Goal: Transaction & Acquisition: Download file/media

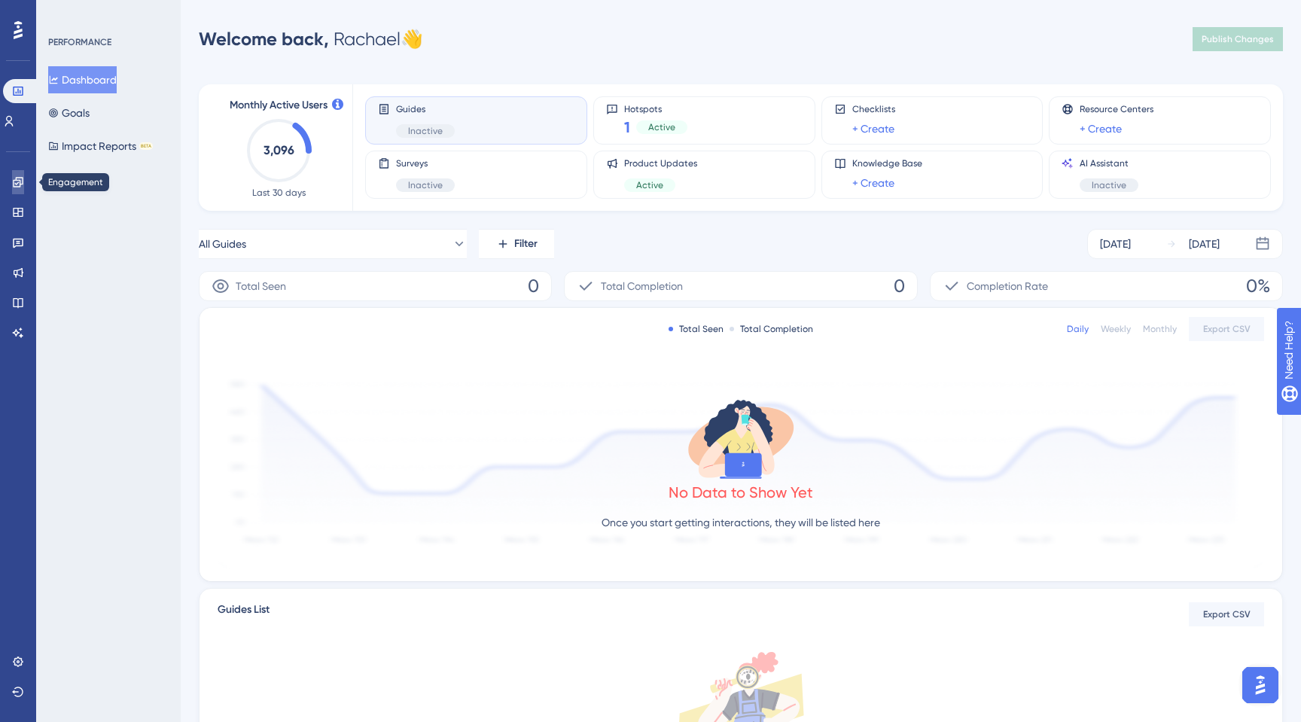
click at [17, 186] on icon at bounding box center [18, 182] width 10 height 10
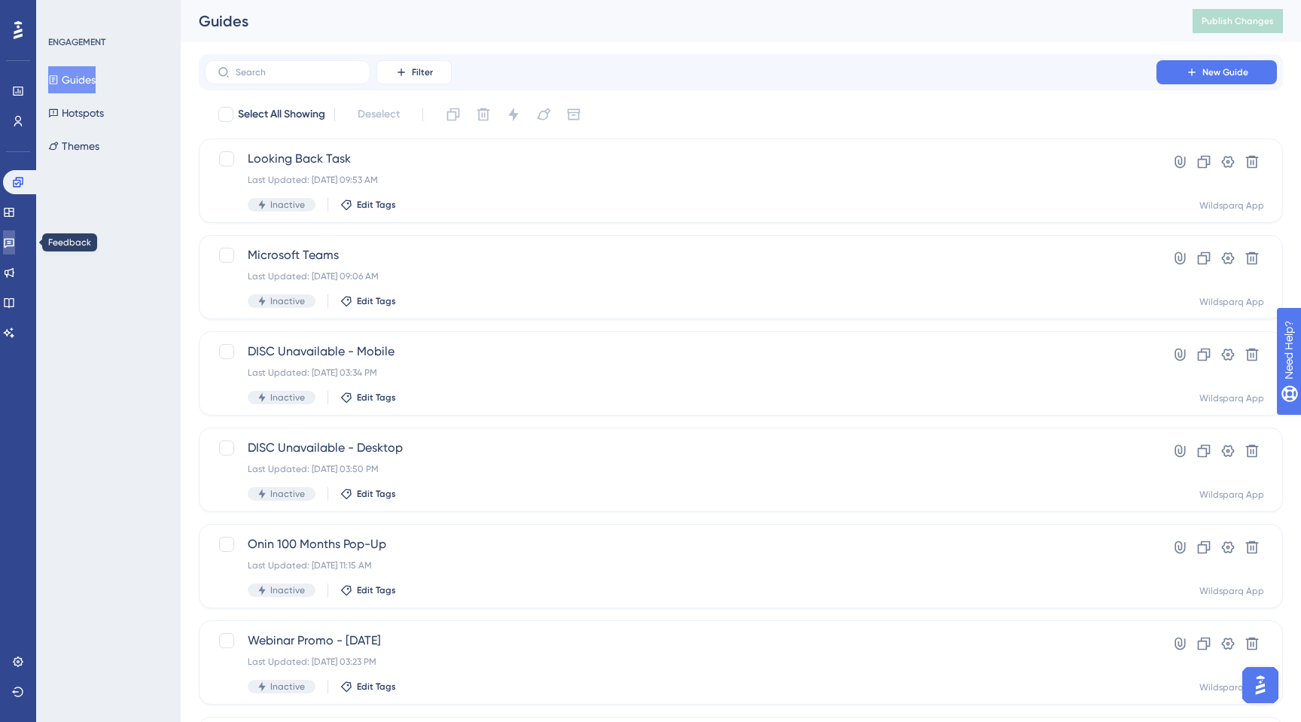
click at [13, 237] on icon at bounding box center [9, 242] width 12 height 12
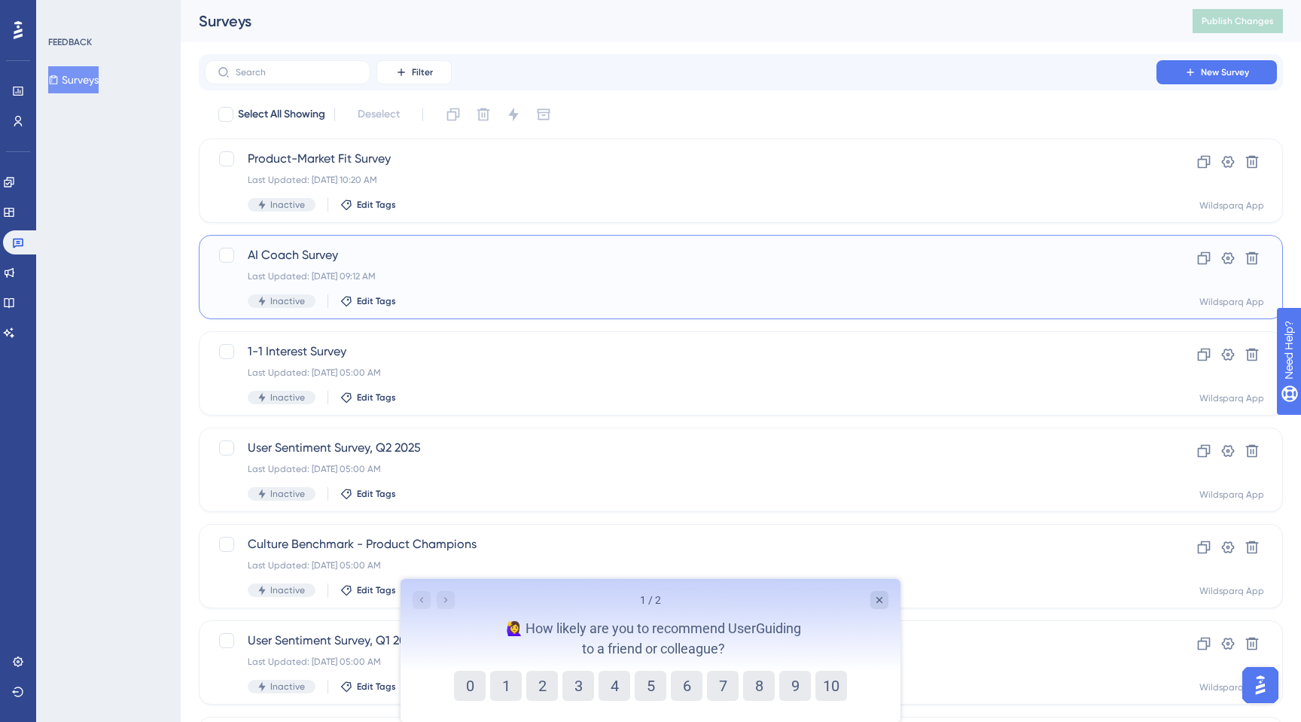
click at [571, 255] on span "AI Coach Survey" at bounding box center [681, 255] width 866 height 18
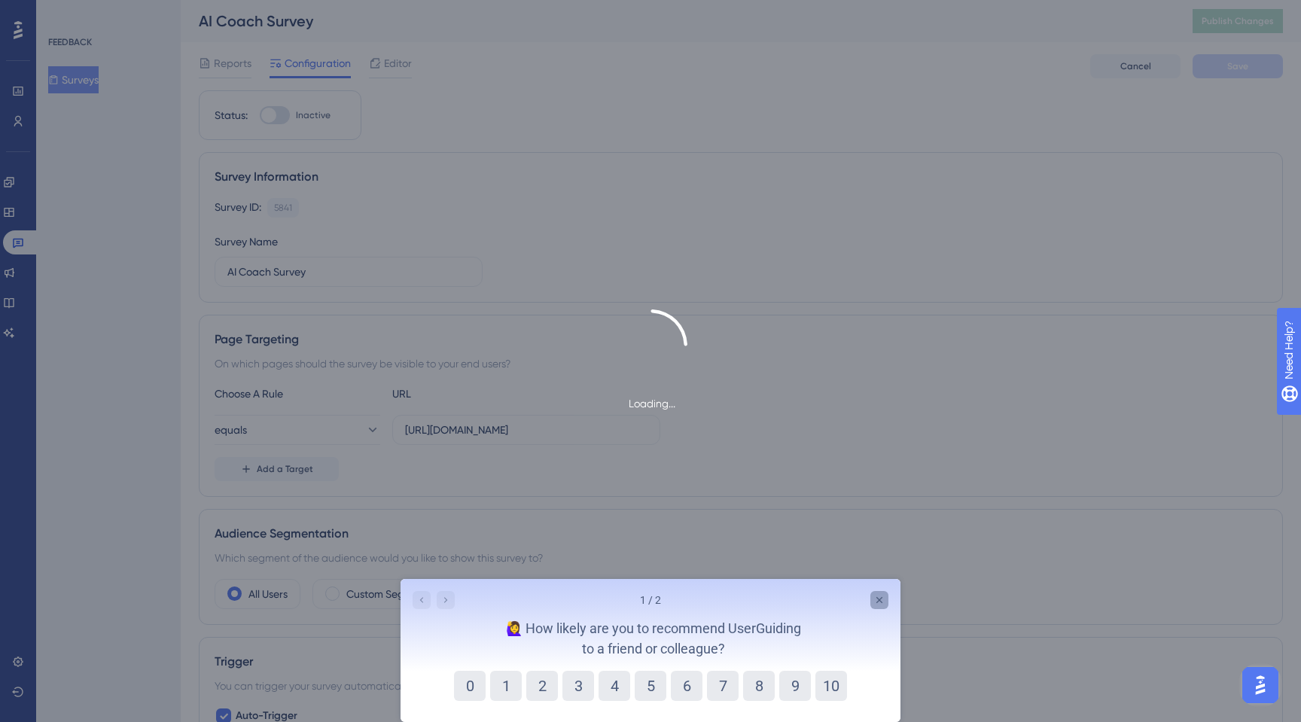
click at [875, 598] on icon "Close survey" at bounding box center [880, 600] width 12 height 12
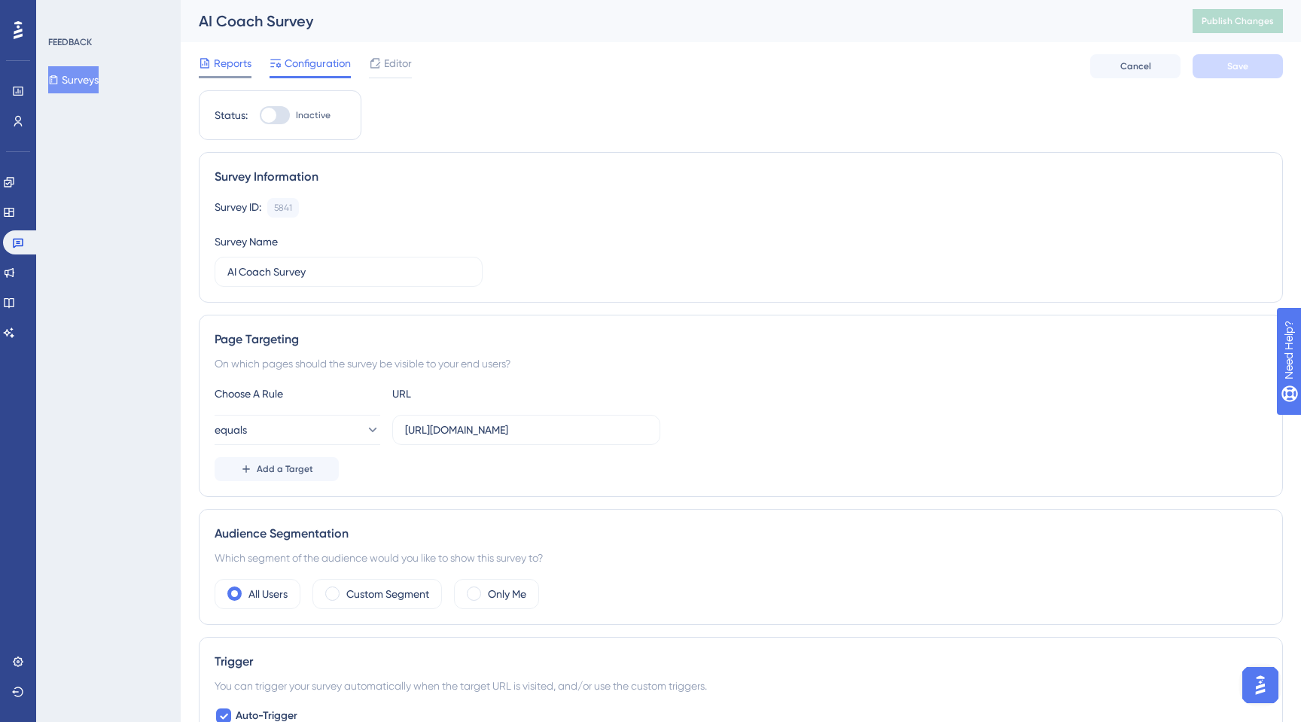
click at [235, 69] on span "Reports" at bounding box center [233, 63] width 38 height 18
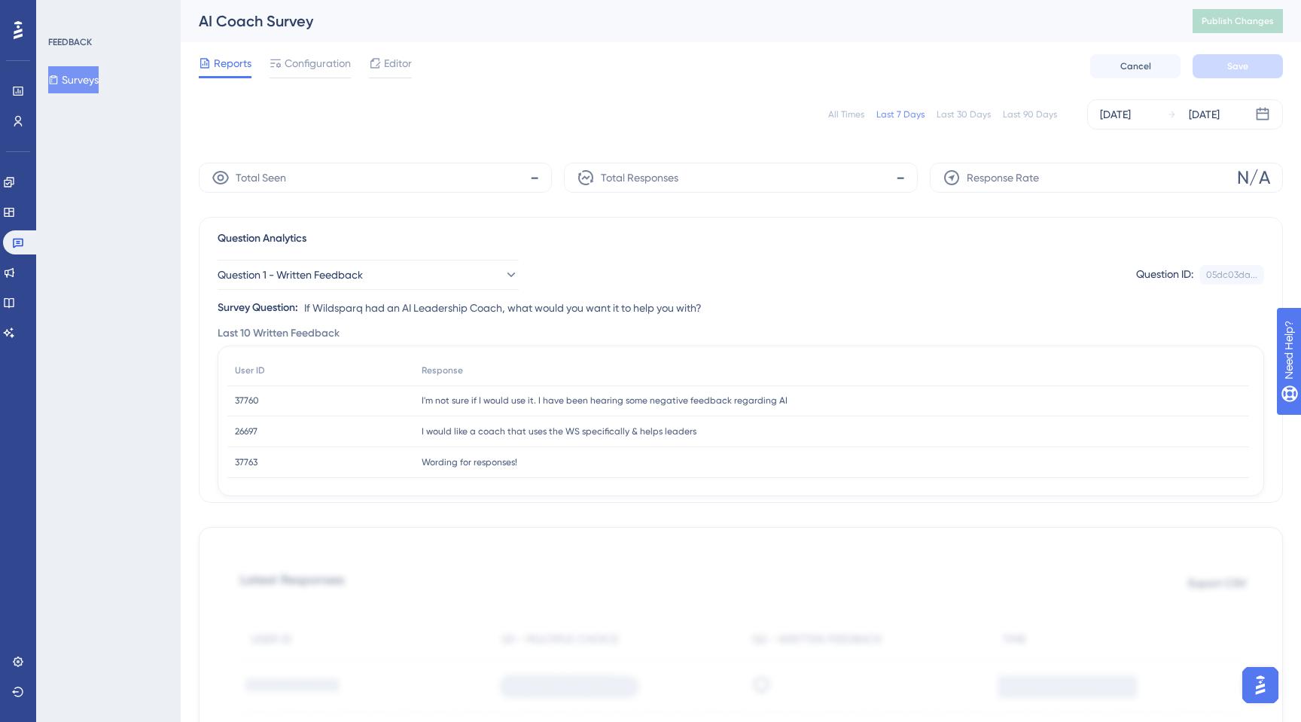
click at [842, 114] on div "All Times" at bounding box center [846, 114] width 36 height 12
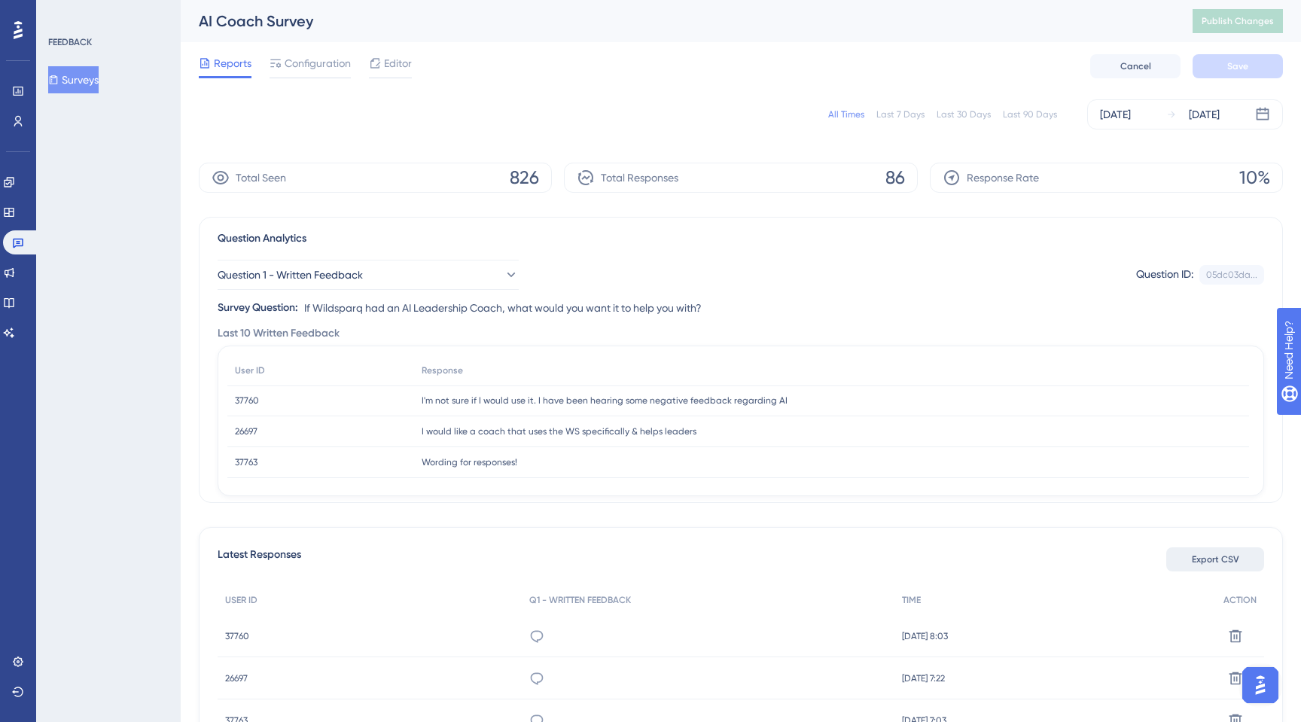
click at [1200, 549] on button "Export CSV" at bounding box center [1215, 559] width 98 height 24
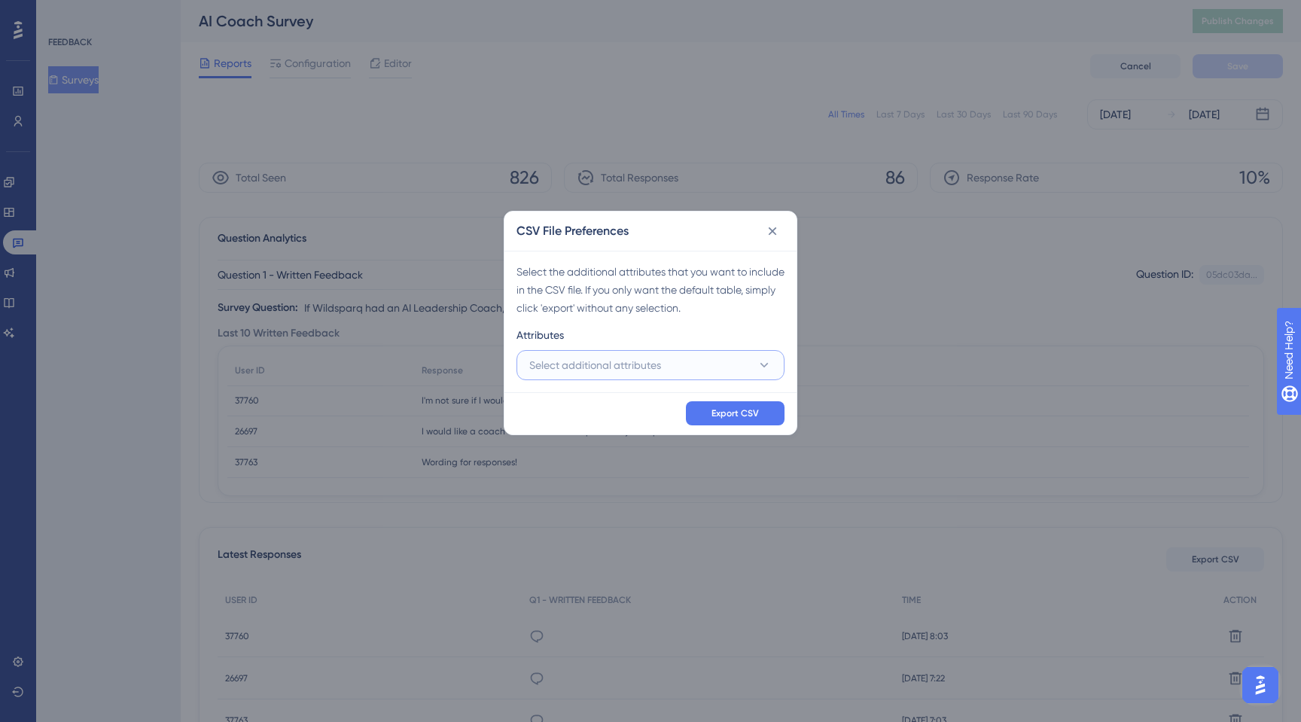
click at [639, 368] on span "Select additional attributes" at bounding box center [595, 365] width 132 height 18
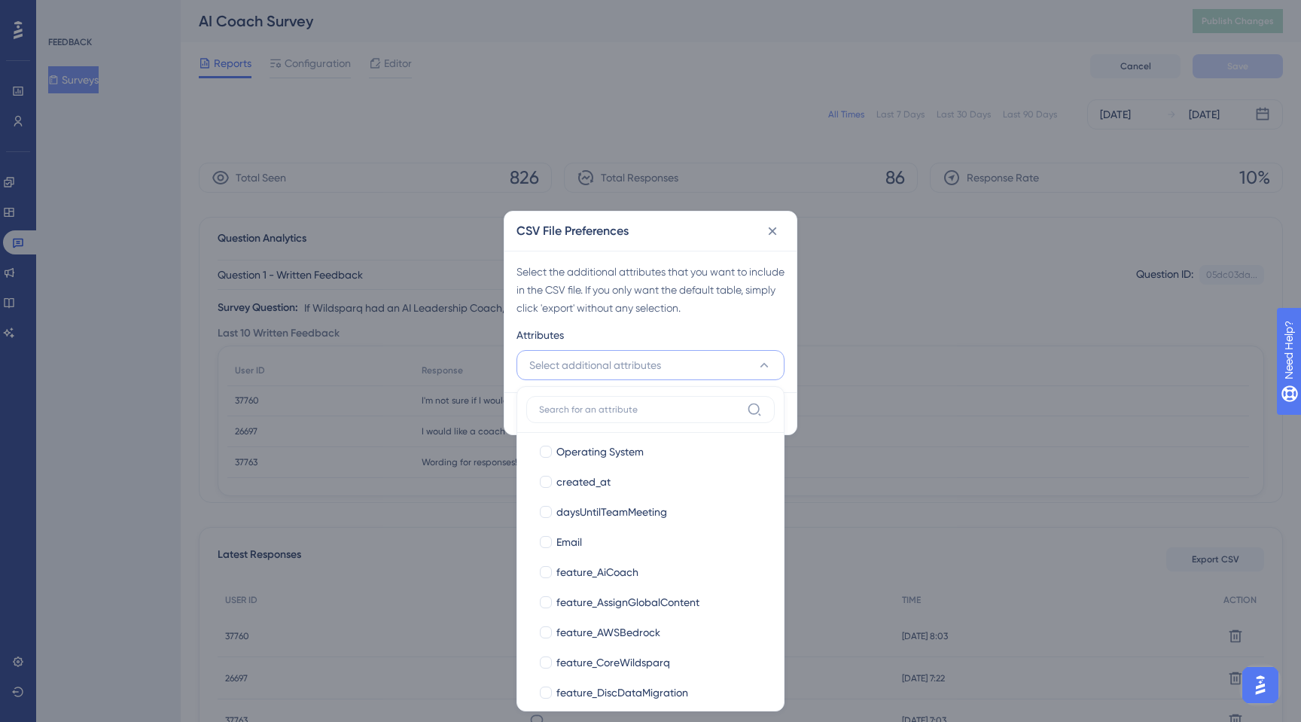
scroll to position [209, 0]
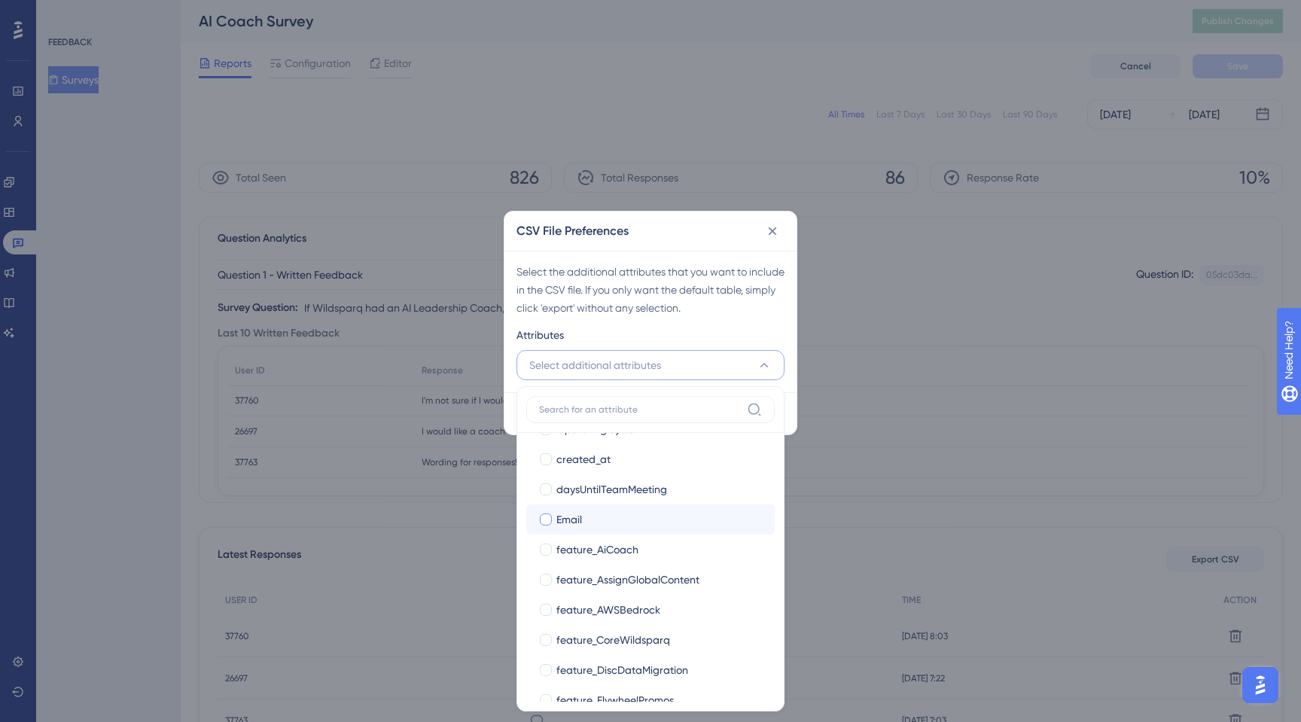
click at [545, 518] on div at bounding box center [546, 520] width 12 height 12
checkbox input "true"
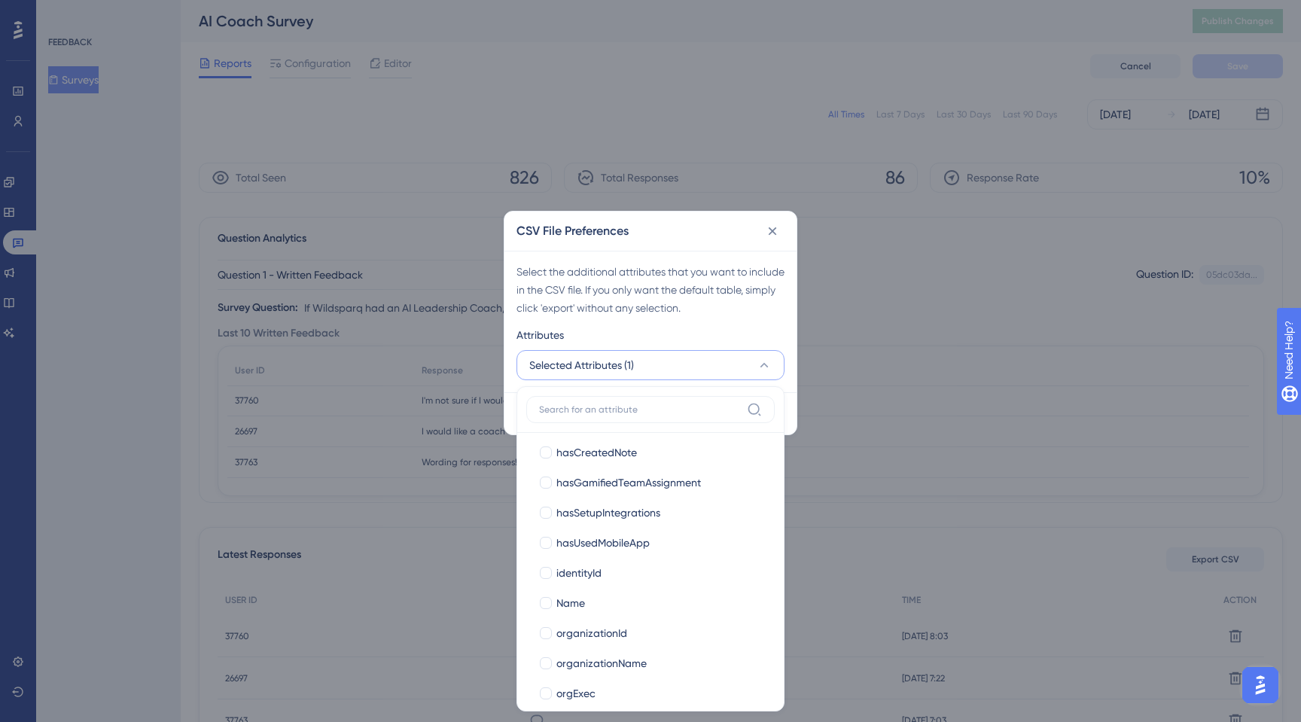
scroll to position [954, 0]
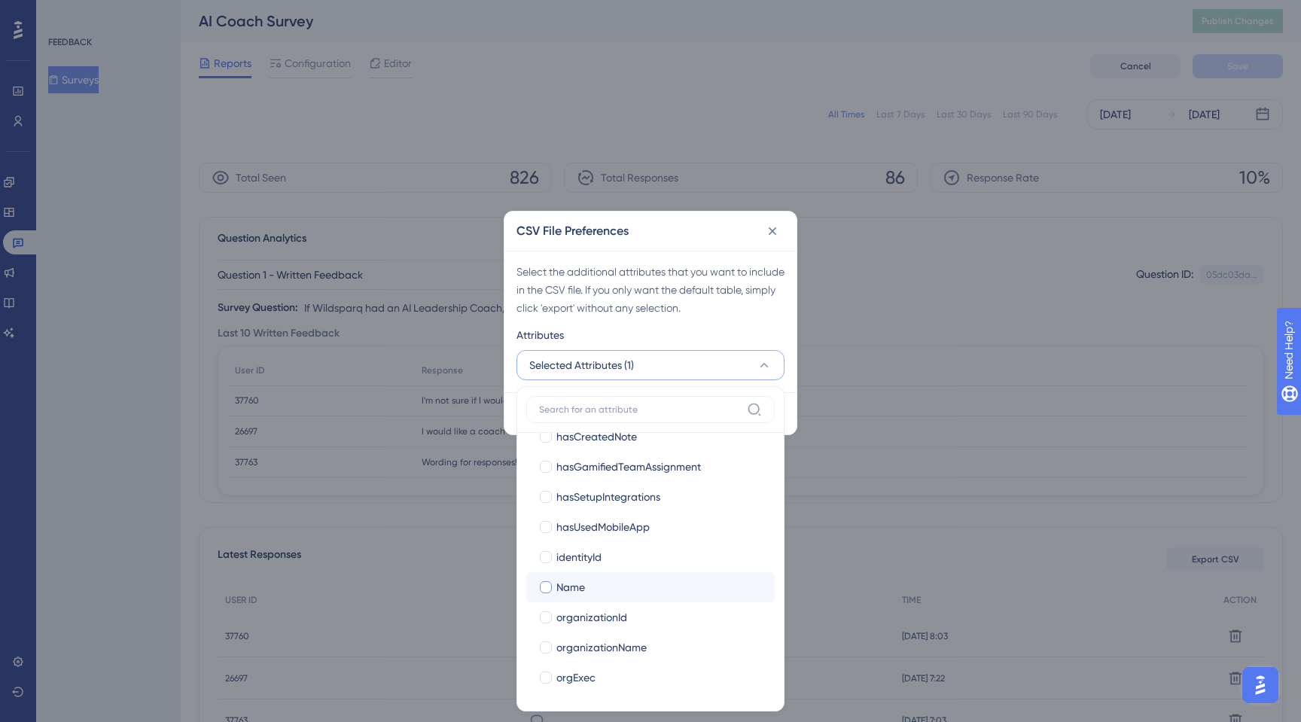
click at [541, 589] on div at bounding box center [546, 587] width 12 height 12
checkbox input "true"
click at [546, 651] on div at bounding box center [546, 648] width 12 height 12
checkbox input "true"
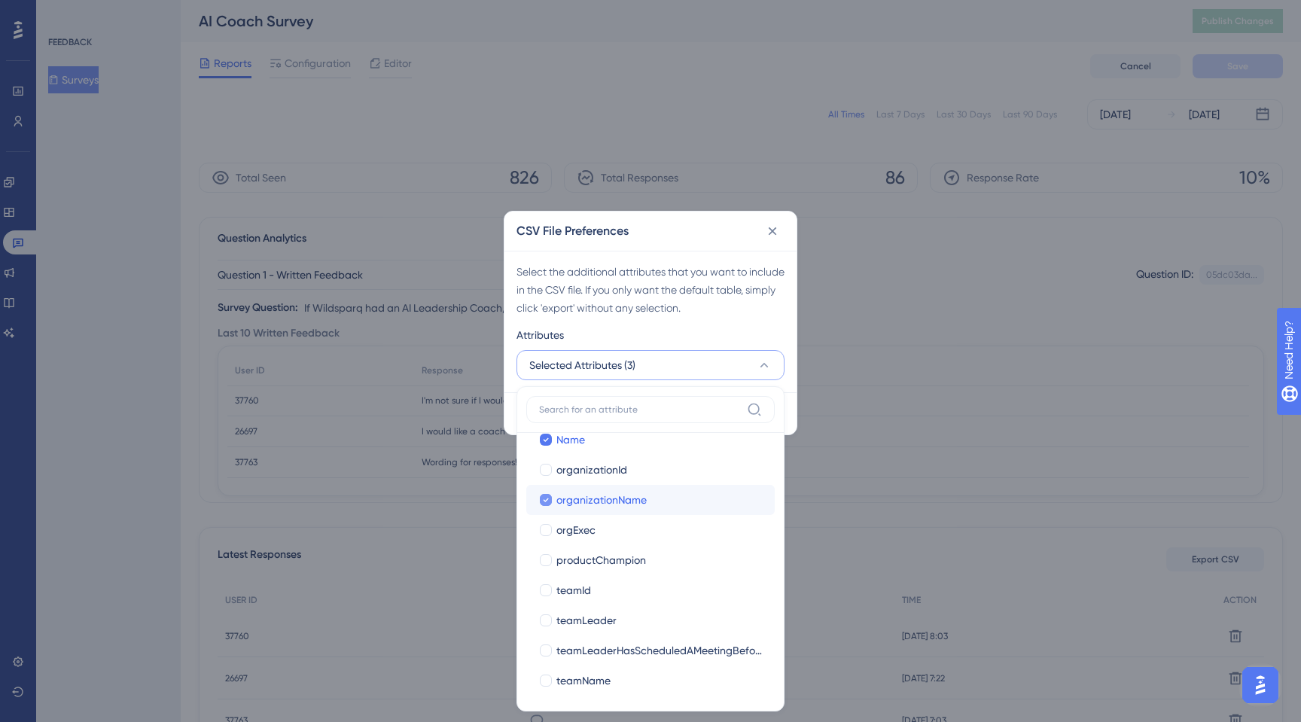
scroll to position [1104, 0]
click at [638, 302] on div "Select the additional attributes that you want to include in the CSV file. If y…" at bounding box center [651, 290] width 268 height 54
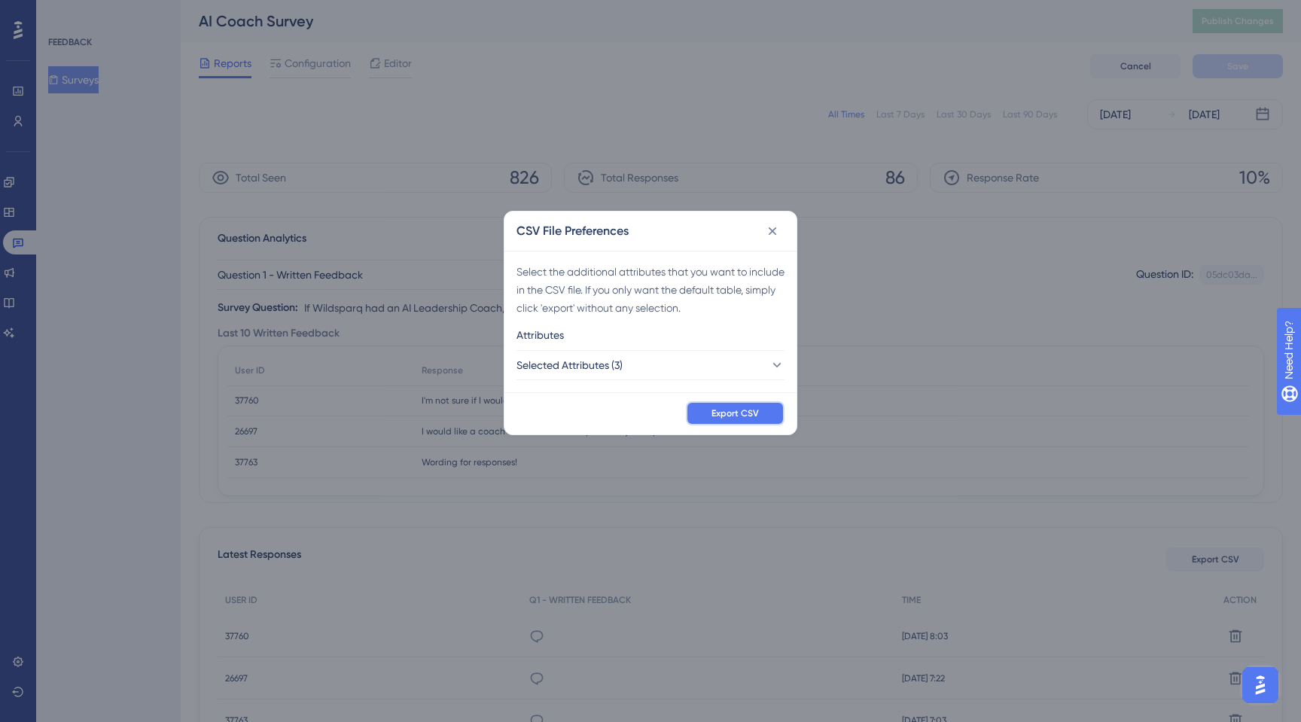
click at [745, 418] on span "Export CSV" at bounding box center [735, 413] width 47 height 12
